Goal: Task Accomplishment & Management: Manage account settings

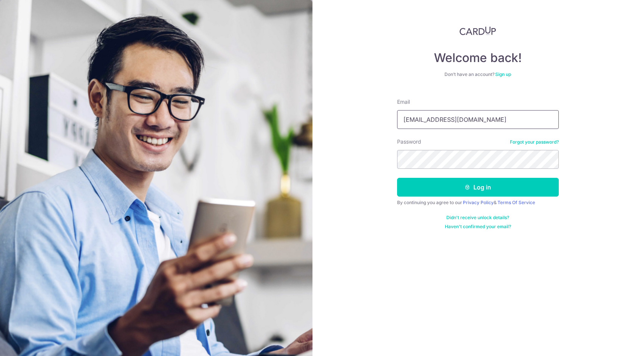
click at [460, 121] on input "[EMAIL_ADDRESS][DOMAIN_NAME]" at bounding box center [478, 119] width 162 height 19
type input "[EMAIL_ADDRESS][DOMAIN_NAME]"
click at [445, 180] on button "Log in" at bounding box center [478, 187] width 162 height 19
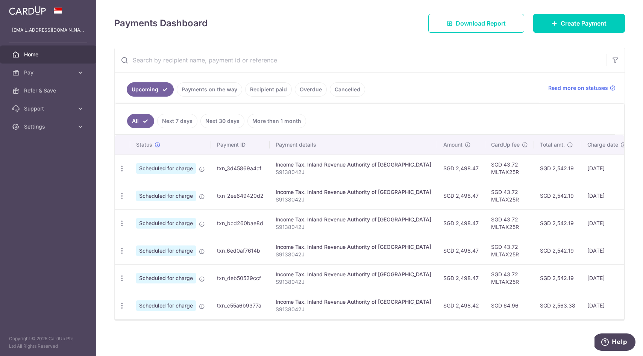
click at [253, 86] on link "Recipient paid" at bounding box center [268, 89] width 47 height 14
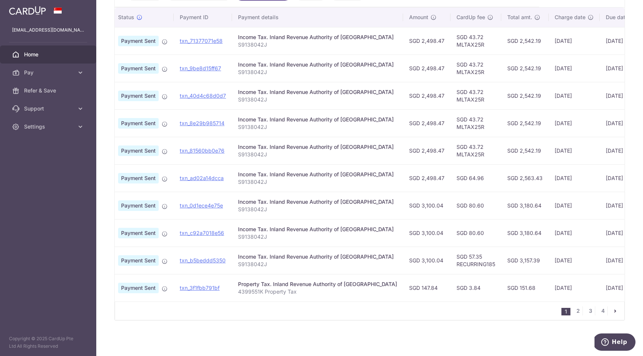
scroll to position [0, 18]
